Goal: Navigation & Orientation: Find specific page/section

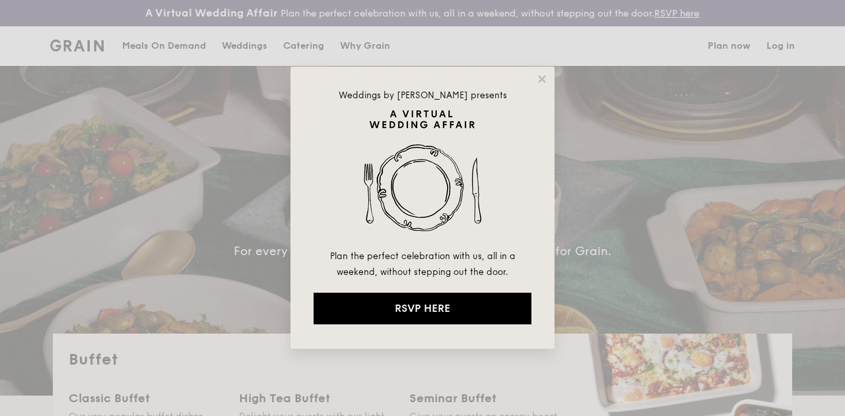
select select
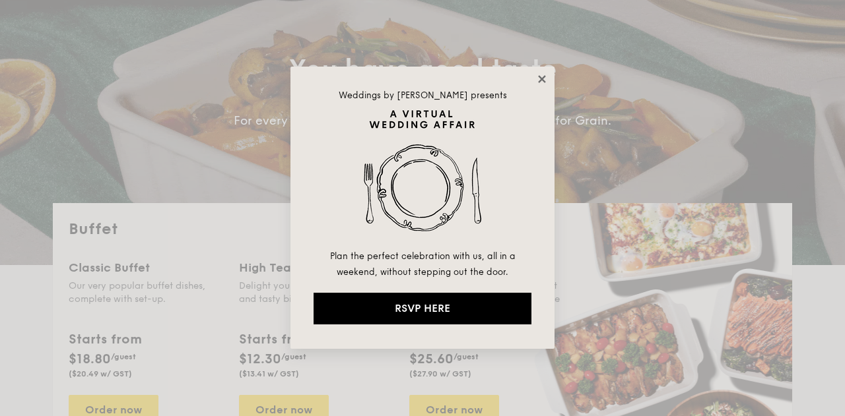
click at [541, 78] on icon at bounding box center [541, 78] width 7 height 7
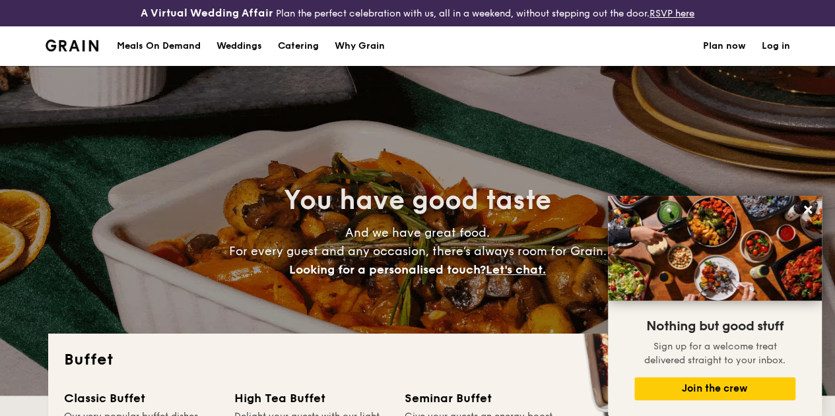
click at [183, 53] on div "Meals On Demand" at bounding box center [159, 46] width 84 height 40
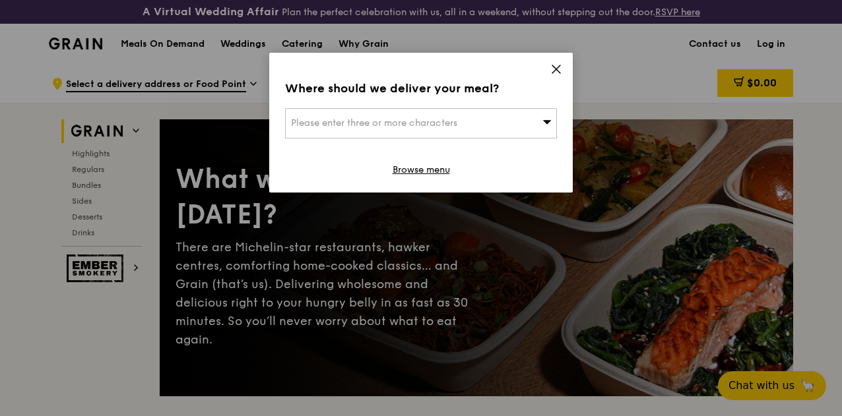
click at [558, 71] on icon at bounding box center [556, 69] width 8 height 8
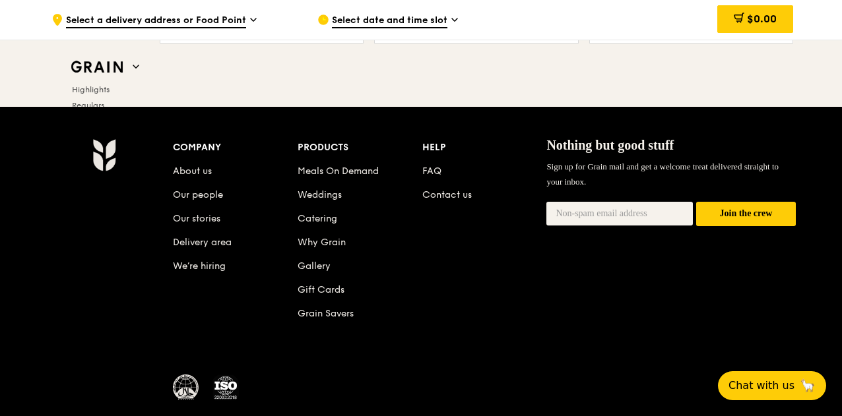
scroll to position [5582, 0]
